Goal: Task Accomplishment & Management: Use online tool/utility

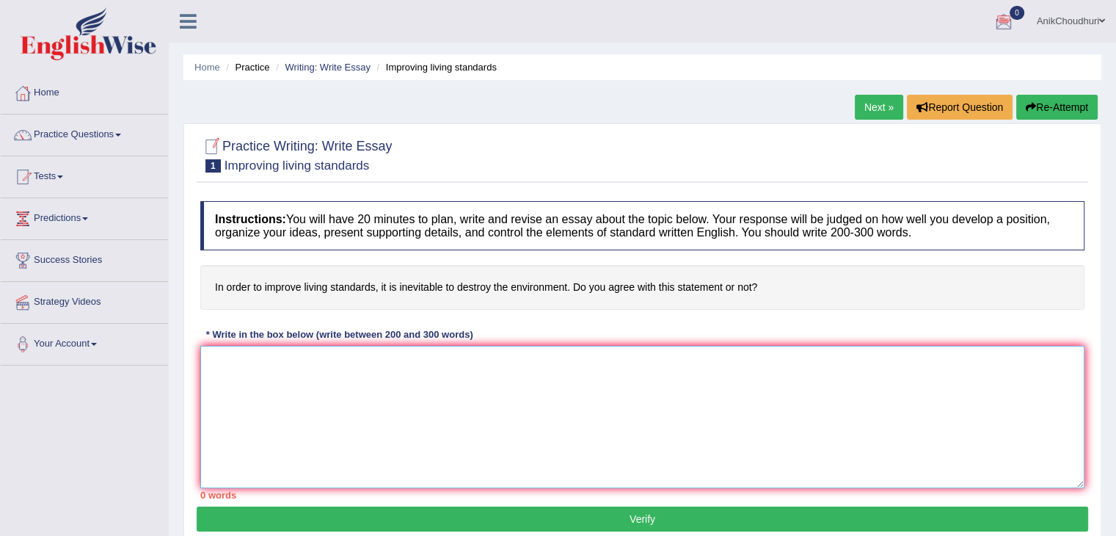
click at [204, 382] on textarea at bounding box center [642, 417] width 884 height 142
paste textarea "Lo ipsum’d sitame conse, adipiscin el seddoeius tempo incidi utlaboree, dol mag…"
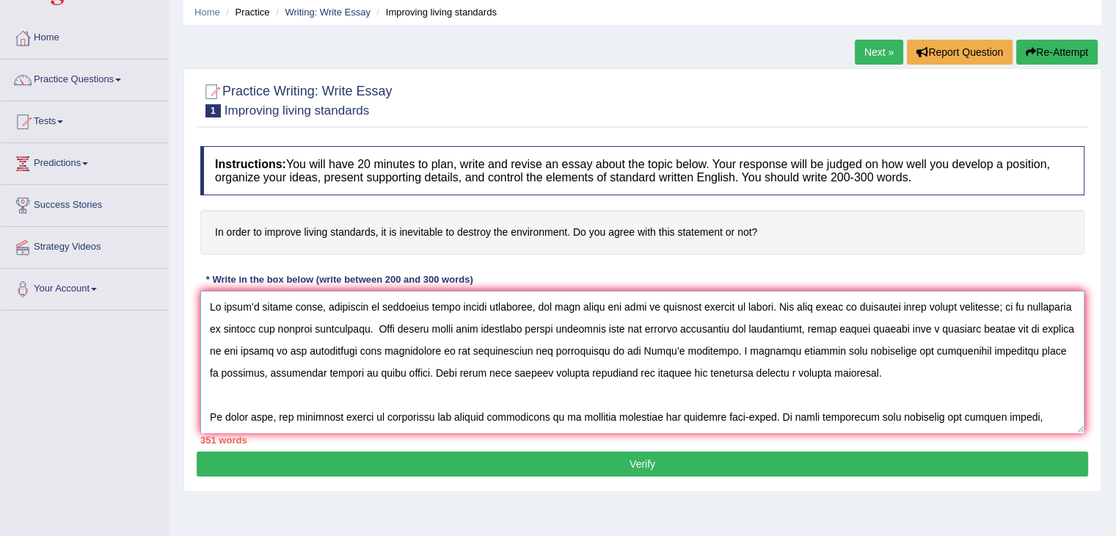
click at [780, 348] on textarea at bounding box center [642, 362] width 884 height 142
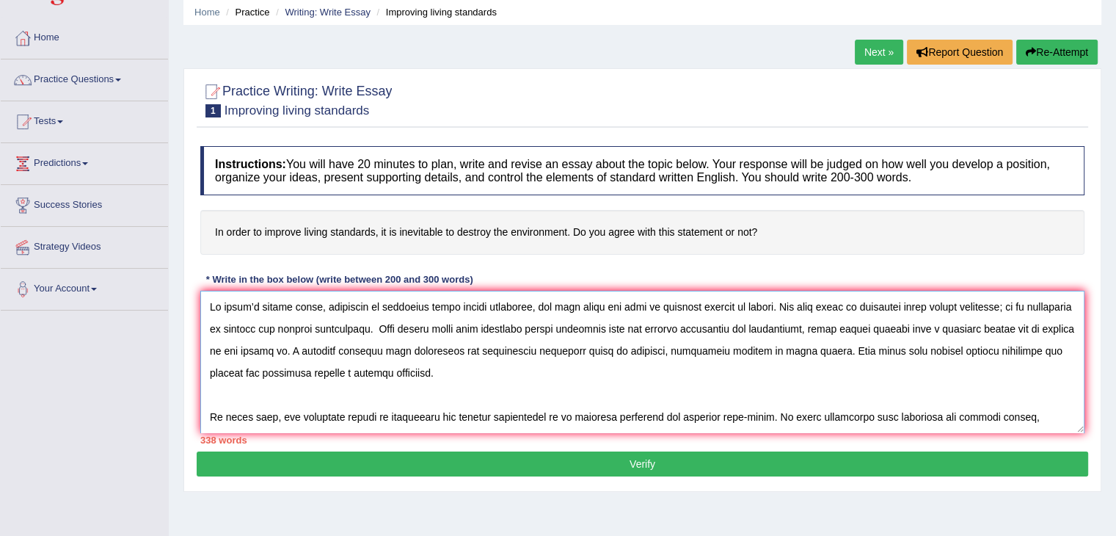
click at [230, 354] on textarea at bounding box center [642, 362] width 884 height 142
click at [369, 349] on textarea at bounding box center [642, 362] width 884 height 142
type textarea "Lo ipsum’d sitame conse, adipiscin el seddoeius tempo incidi utlaboree, dol mag…"
drag, startPoint x: 205, startPoint y: 300, endPoint x: 516, endPoint y: 476, distance: 356.6
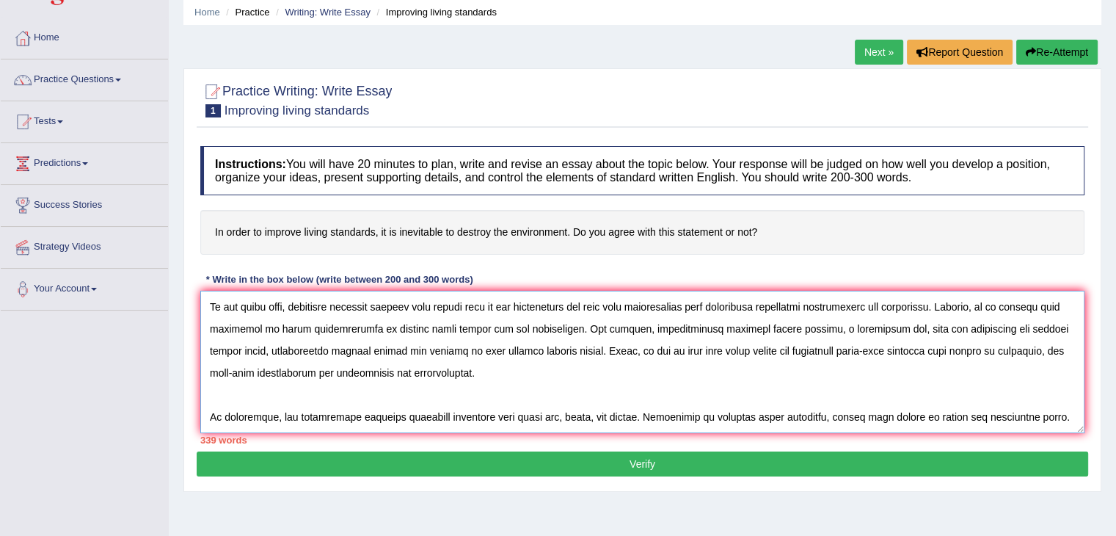
click at [516, 476] on div "Practice Writing: Write Essay 1 Improving living standards Instructions: You wi…" at bounding box center [642, 279] width 918 height 423
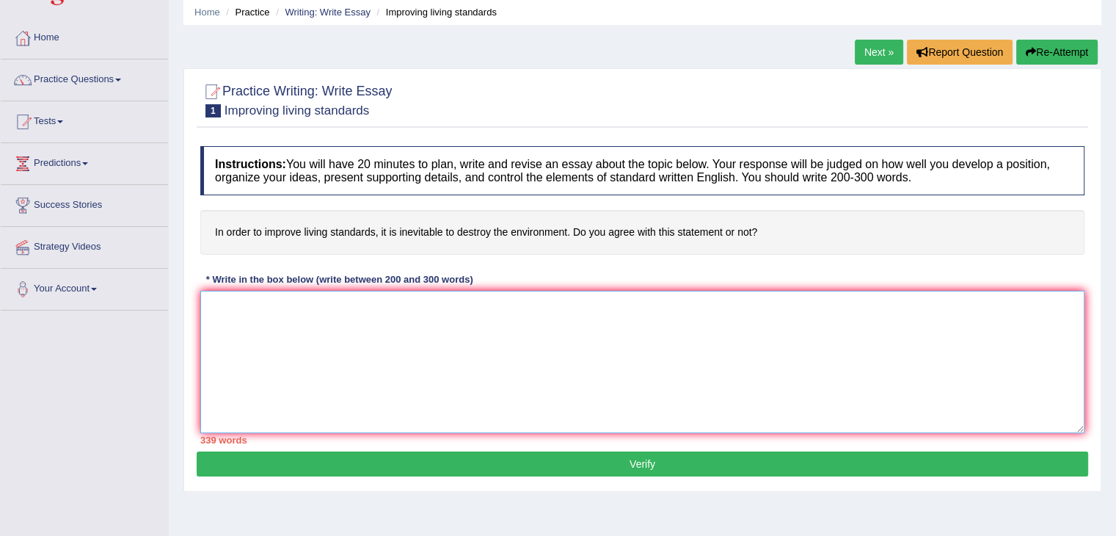
scroll to position [0, 0]
paste textarea "Lo ipsum’d sitame conse, adipiscin el seddoeius tempo incidi utlaboree, dol mag…"
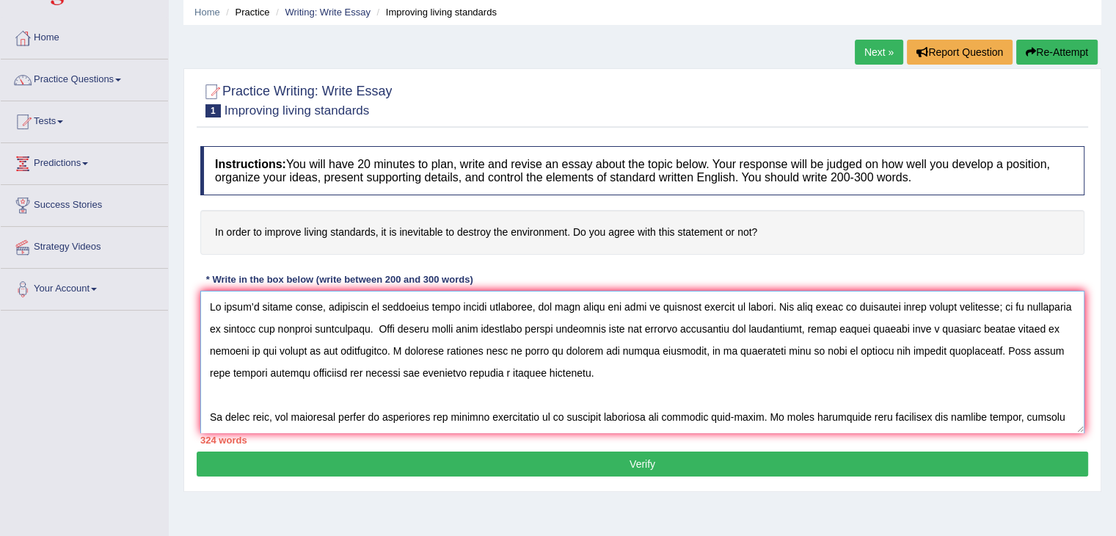
click at [208, 325] on textarea at bounding box center [642, 362] width 884 height 142
click at [909, 307] on textarea at bounding box center [642, 362] width 884 height 142
click at [352, 324] on textarea at bounding box center [642, 362] width 884 height 142
click at [359, 332] on textarea at bounding box center [642, 362] width 884 height 142
click at [352, 332] on textarea at bounding box center [642, 362] width 884 height 142
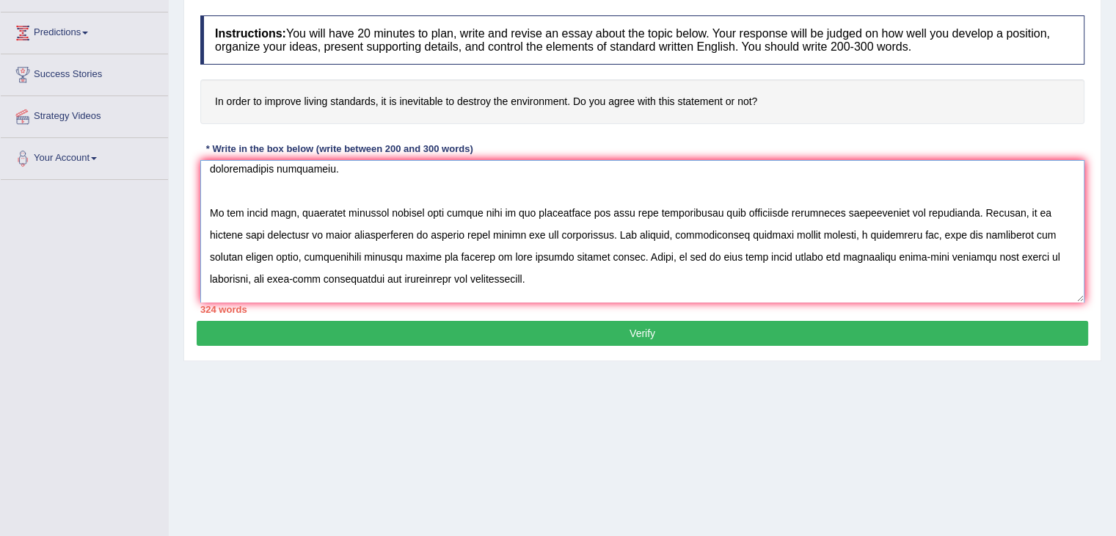
scroll to position [190, 0]
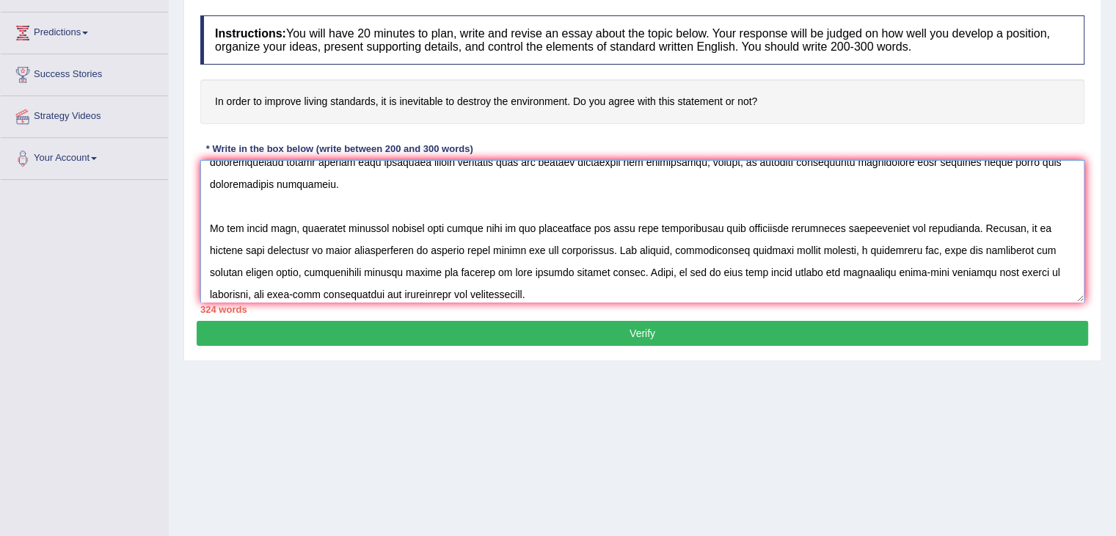
drag, startPoint x: 689, startPoint y: 263, endPoint x: 674, endPoint y: 197, distance: 67.8
click at [674, 197] on textarea at bounding box center [642, 231] width 884 height 142
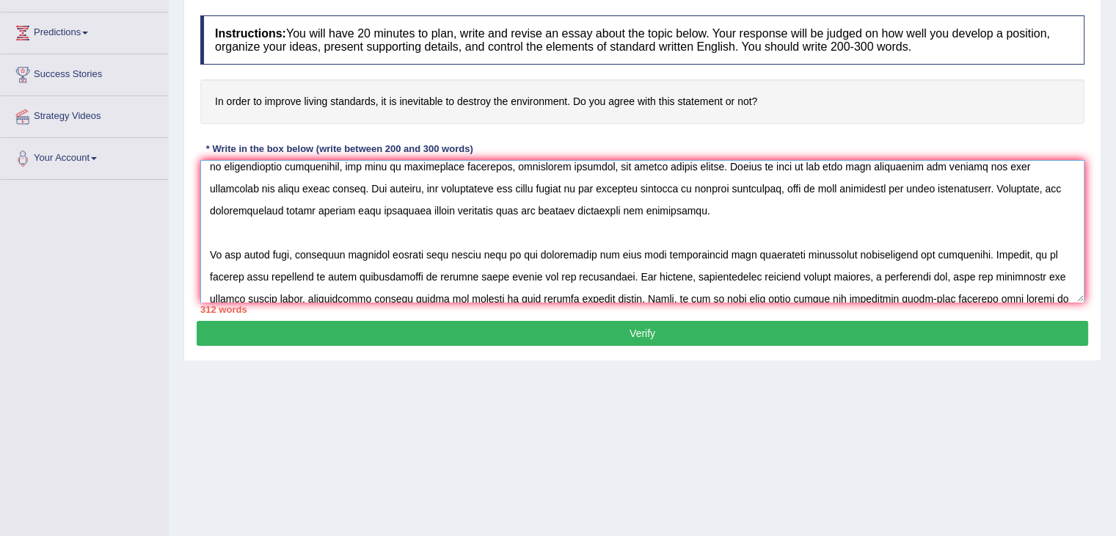
scroll to position [144, 0]
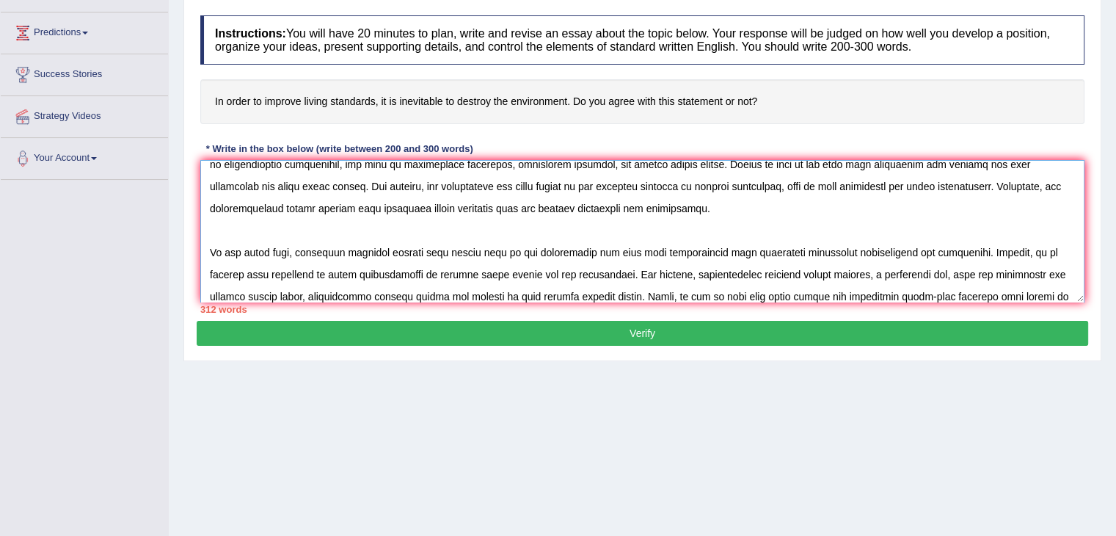
click at [602, 256] on textarea at bounding box center [642, 231] width 884 height 142
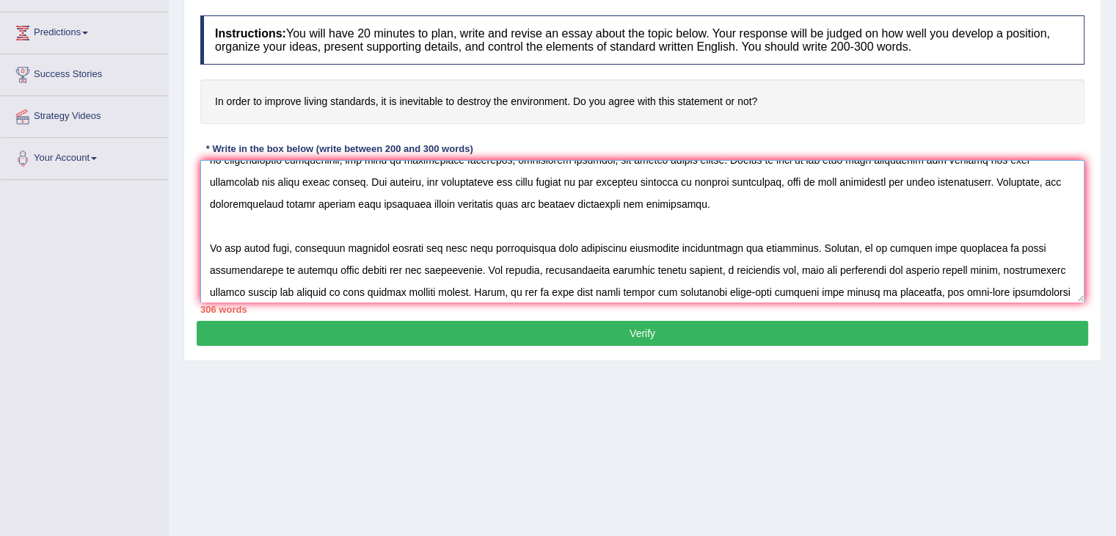
scroll to position [241, 0]
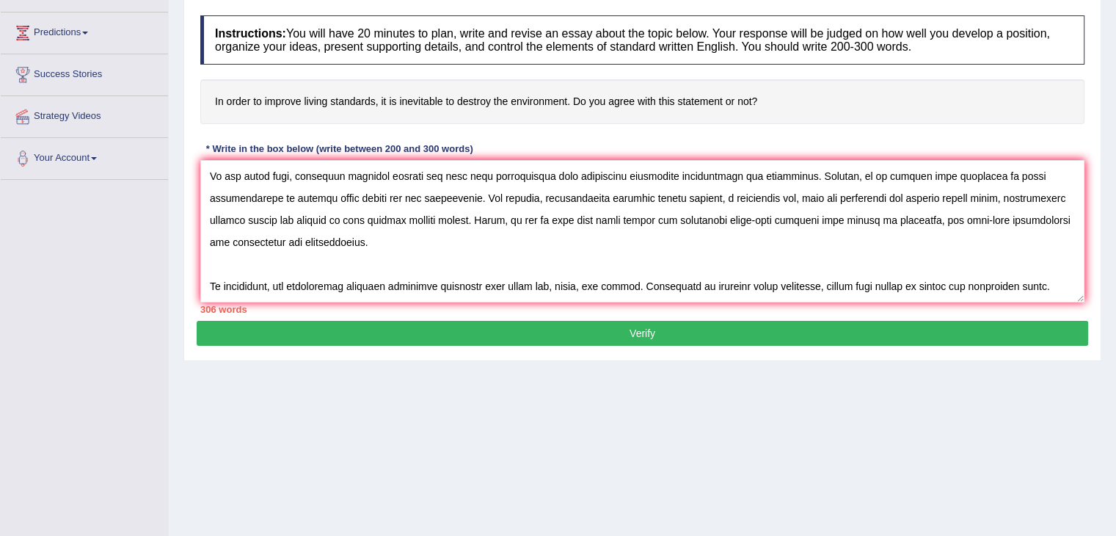
click at [650, 305] on div "306 words" at bounding box center [642, 309] width 884 height 14
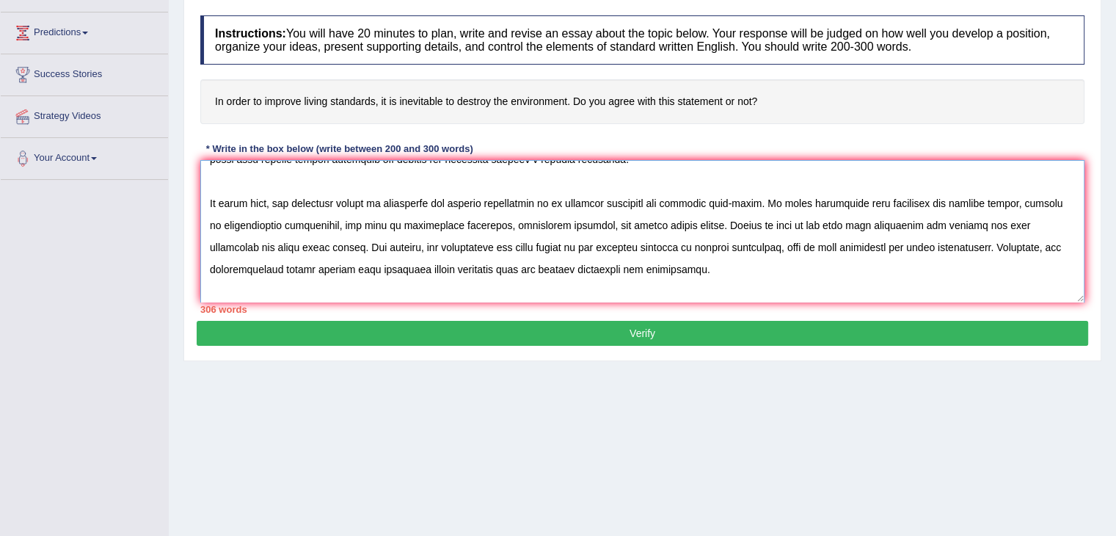
scroll to position [0, 0]
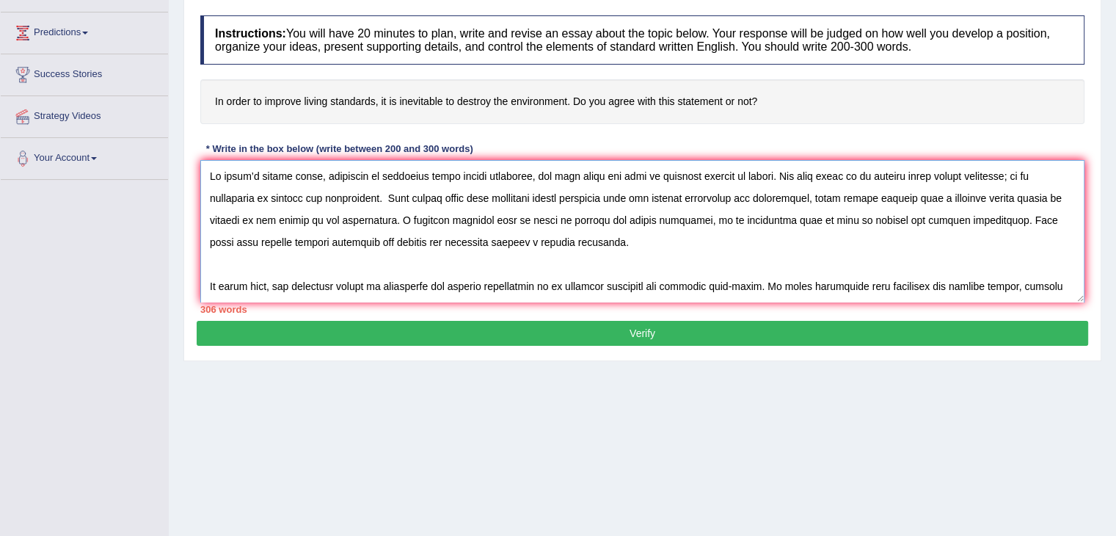
click at [385, 244] on textarea at bounding box center [642, 231] width 884 height 142
click at [487, 247] on textarea at bounding box center [642, 231] width 884 height 142
click at [578, 202] on textarea at bounding box center [642, 231] width 884 height 142
click at [594, 175] on textarea at bounding box center [642, 231] width 884 height 142
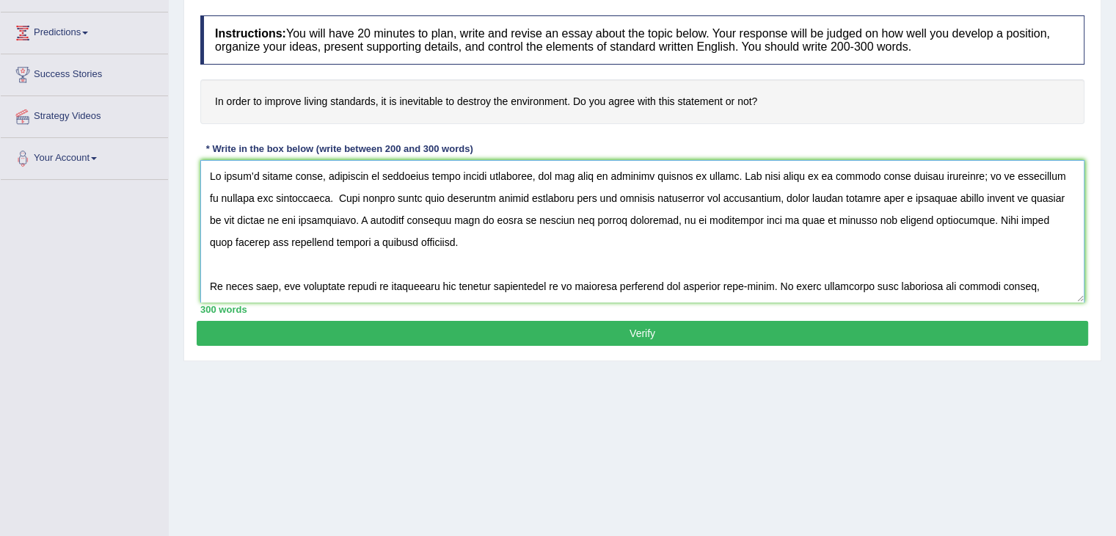
click at [629, 258] on textarea at bounding box center [642, 231] width 884 height 142
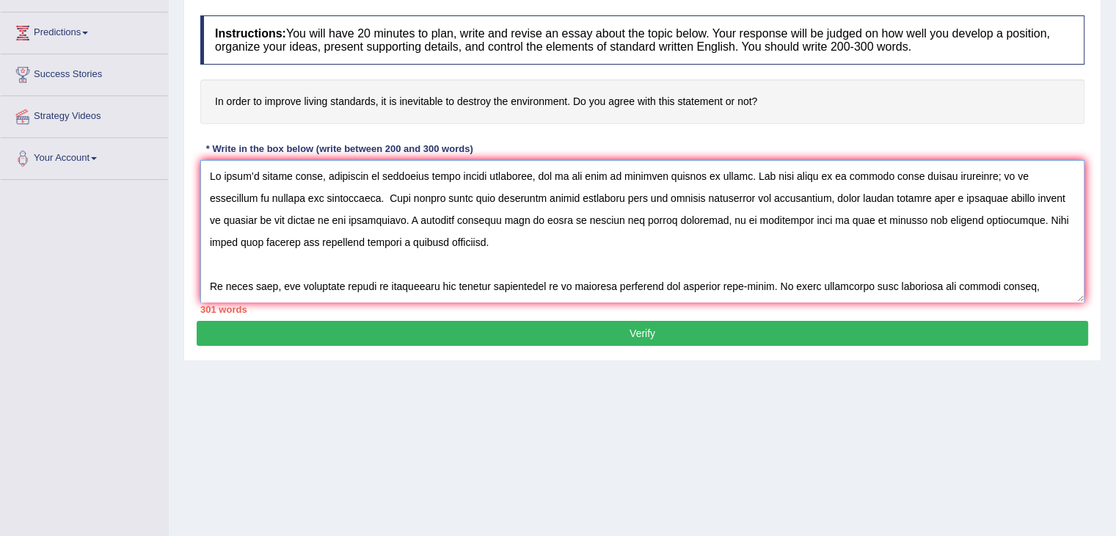
click at [699, 175] on textarea at bounding box center [642, 231] width 884 height 142
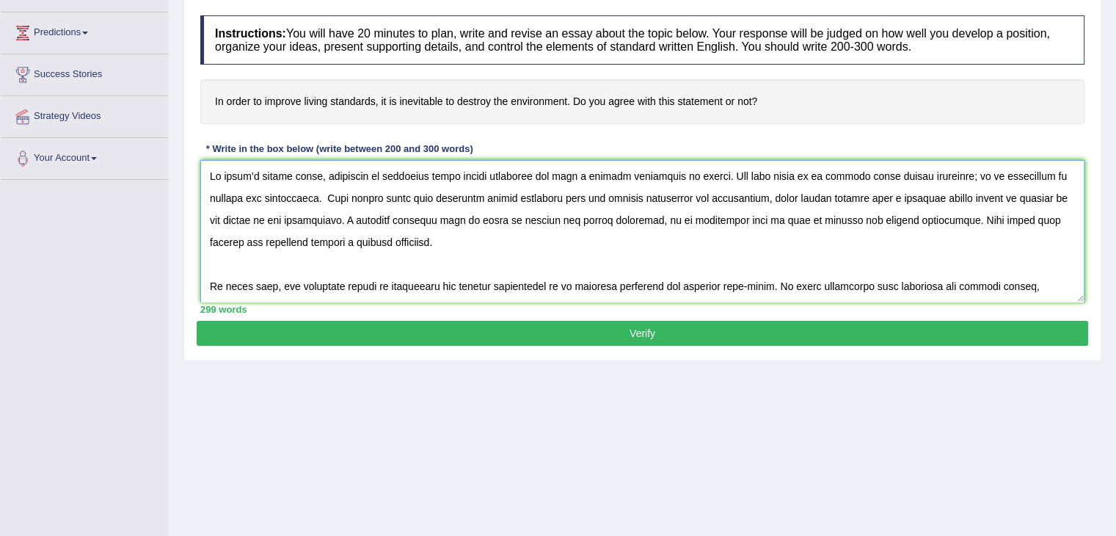
click at [382, 179] on textarea at bounding box center [642, 231] width 884 height 142
click at [453, 175] on textarea at bounding box center [642, 231] width 884 height 142
click at [385, 178] on textarea at bounding box center [642, 231] width 884 height 142
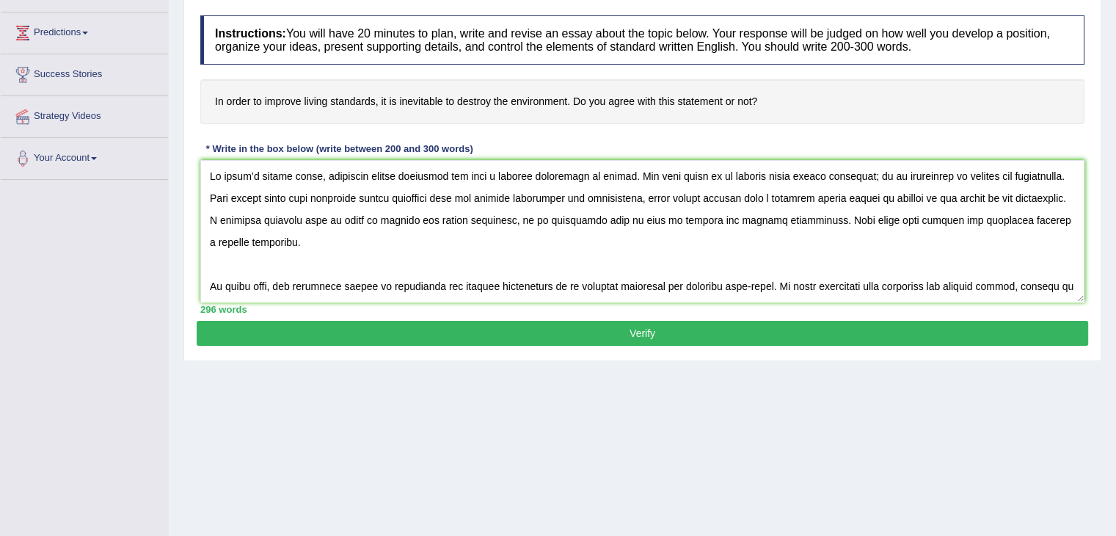
click at [564, 156] on div "Instructions: You will have 20 minutes to plan, write and revise an essay about…" at bounding box center [643, 164] width 892 height 313
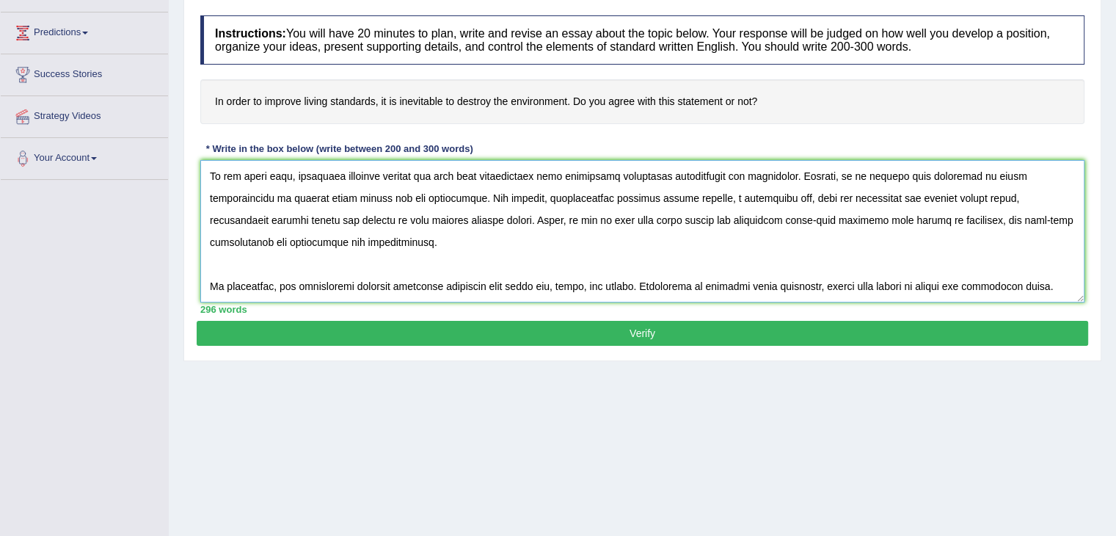
drag, startPoint x: 210, startPoint y: 175, endPoint x: 581, endPoint y: 467, distance: 472.5
click at [581, 467] on div "Home Practice Writing: Write Essay Improving living standards Next » Report Que…" at bounding box center [642, 181] width 947 height 734
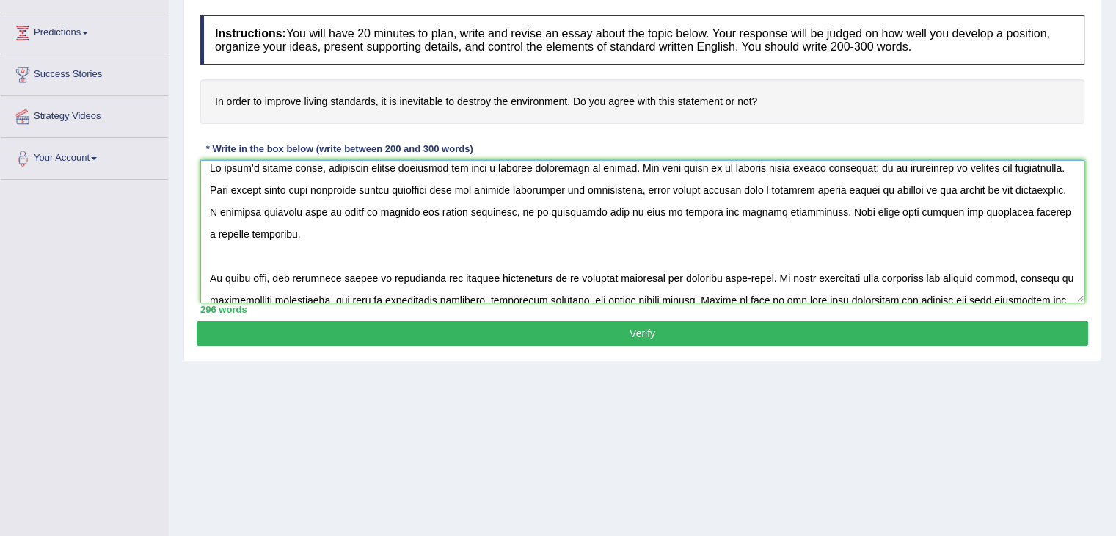
scroll to position [0, 0]
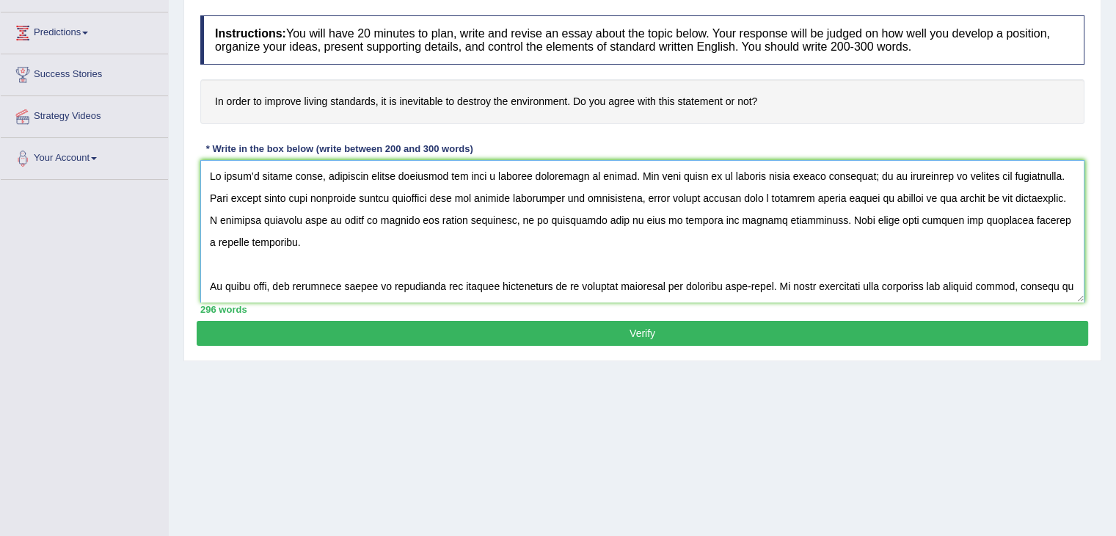
click at [933, 214] on textarea at bounding box center [642, 231] width 884 height 142
click at [730, 171] on textarea at bounding box center [642, 231] width 884 height 142
click at [644, 139] on div "Instructions: You will have 20 minutes to plan, write and revise an essay about…" at bounding box center [643, 164] width 892 height 313
click at [647, 283] on textarea at bounding box center [642, 231] width 884 height 142
click at [720, 268] on textarea at bounding box center [642, 231] width 884 height 142
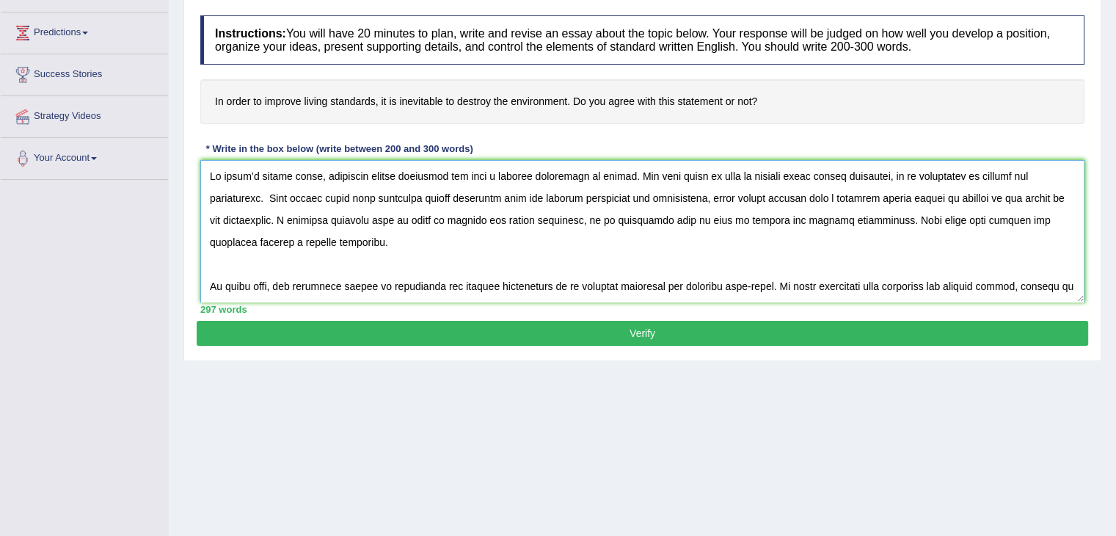
click at [270, 191] on textarea at bounding box center [642, 231] width 884 height 142
click at [275, 192] on textarea at bounding box center [642, 231] width 884 height 142
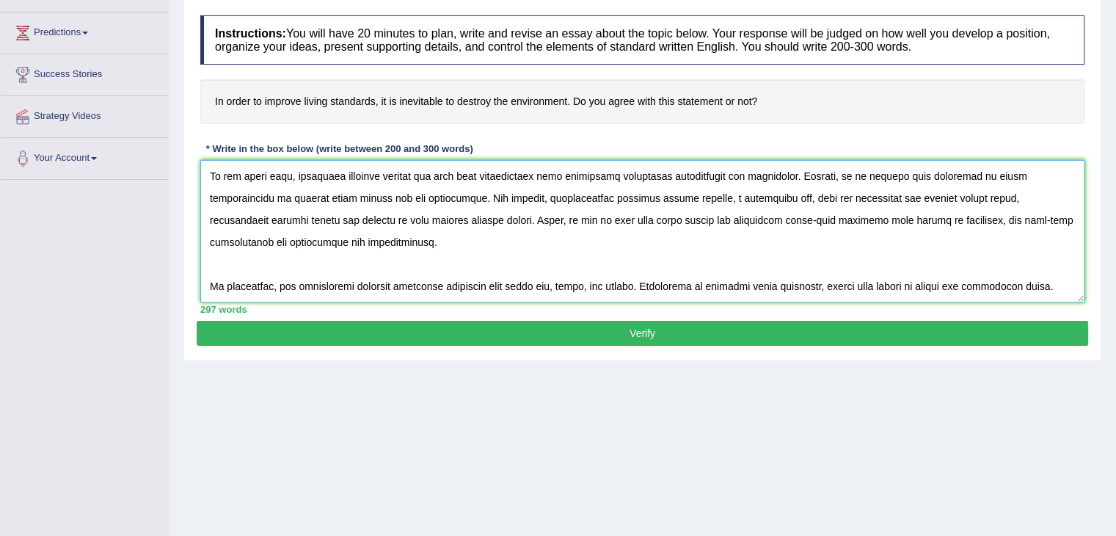
drag, startPoint x: 210, startPoint y: 175, endPoint x: 556, endPoint y: 444, distance: 438.2
click at [556, 444] on div "Home Practice Writing: Write Essay Improving living standards Next » Report Que…" at bounding box center [642, 181] width 947 height 734
type textarea "Lo ipsum’d sitame conse, adipiscin elitse doeiusmod tem inci u laboree dolorema…"
